Goal: Information Seeking & Learning: Learn about a topic

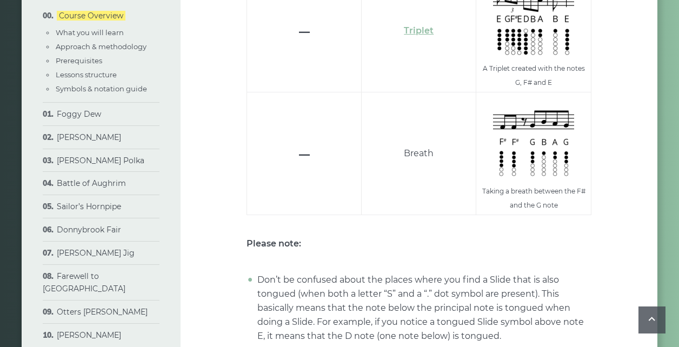
scroll to position [3462, 0]
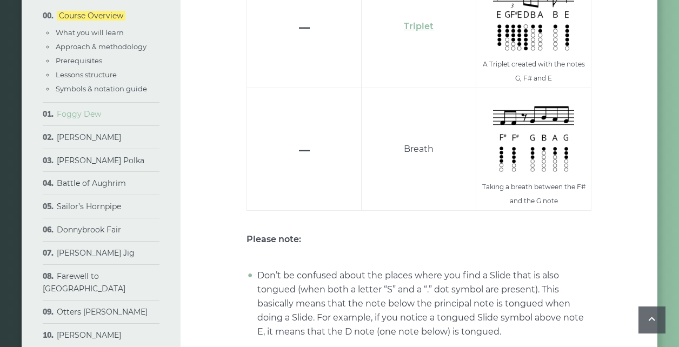
click at [84, 112] on link "Foggy Dew" at bounding box center [79, 114] width 44 height 10
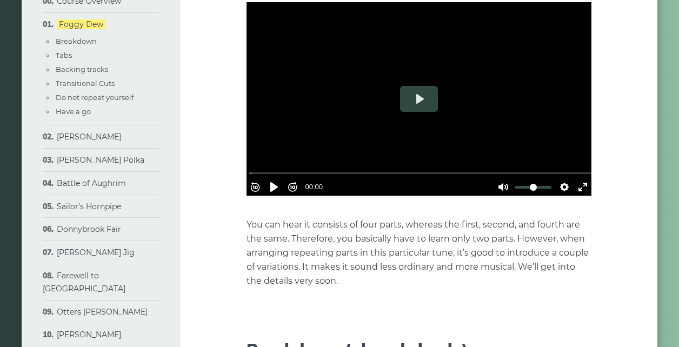
scroll to position [307, 0]
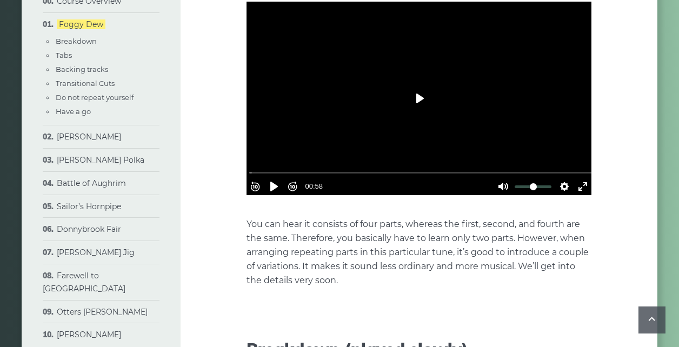
click at [418, 98] on button "Play" at bounding box center [419, 98] width 38 height 26
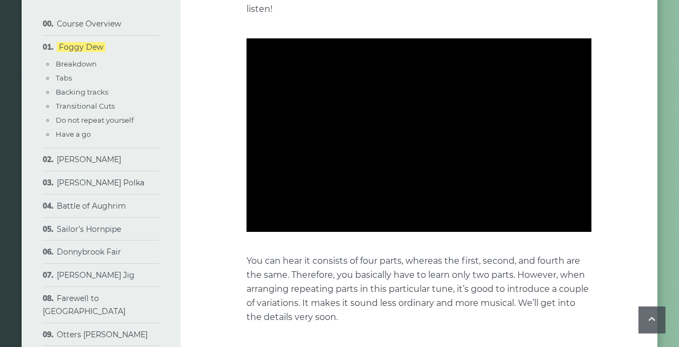
scroll to position [270, 0]
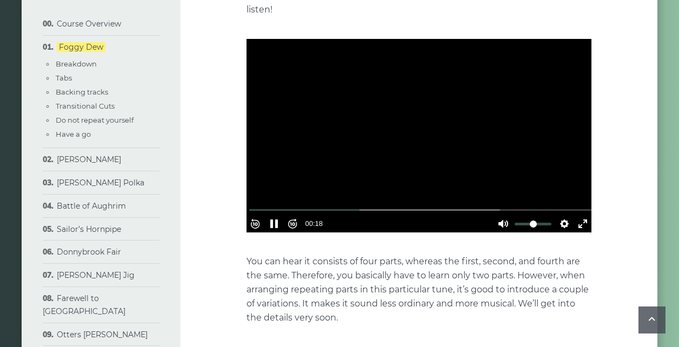
click at [405, 118] on div at bounding box center [418, 136] width 345 height 194
type input "*****"
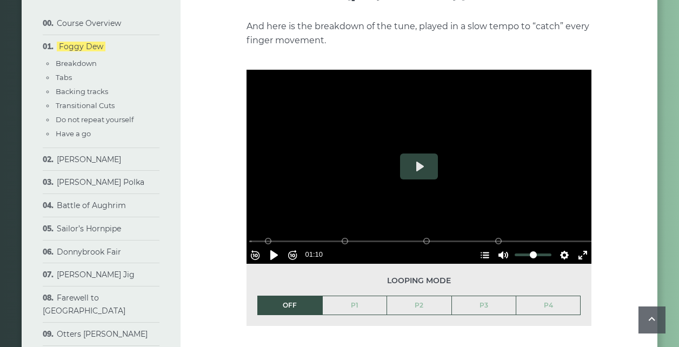
scroll to position [664, 0]
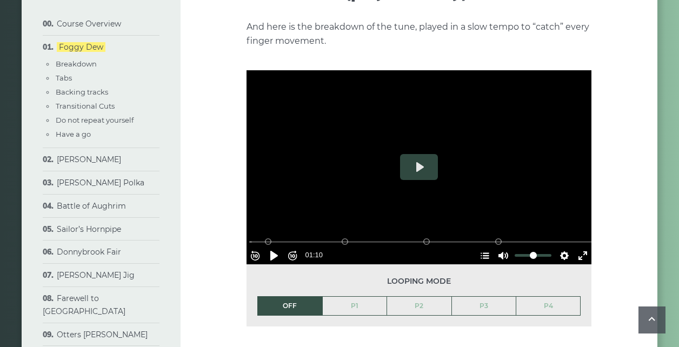
click at [539, 183] on div at bounding box center [418, 167] width 345 height 194
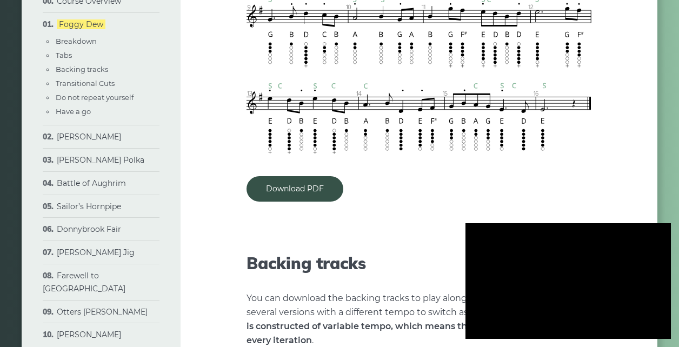
scroll to position [1246, 0]
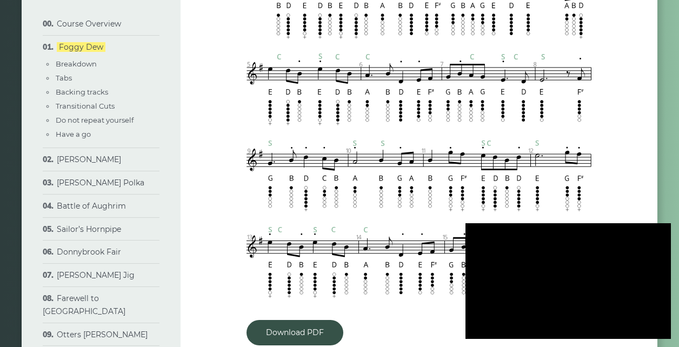
type input "***"
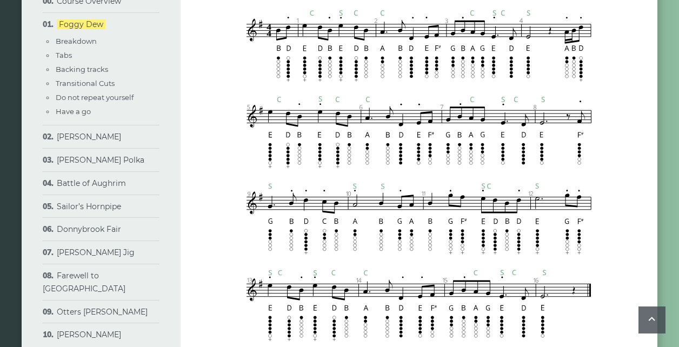
scroll to position [1080, 0]
